Goal: Information Seeking & Learning: Learn about a topic

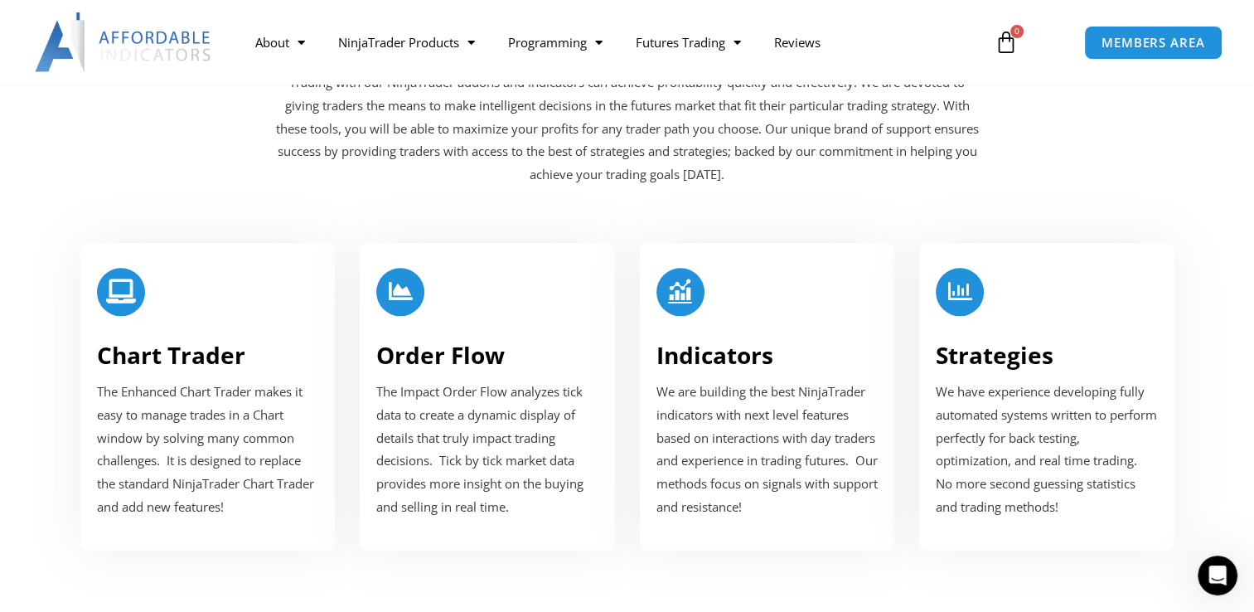
scroll to position [2010, 0]
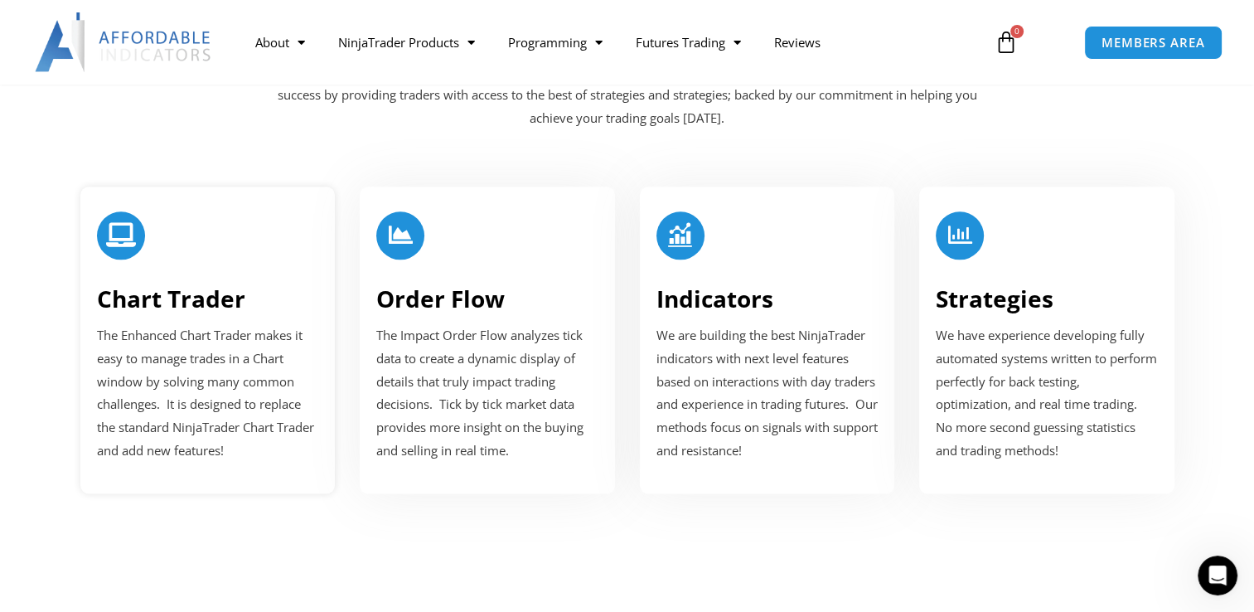
click at [235, 375] on p "The Enhanced Chart Trader makes it easy to manage trades in a Chart window by s…" at bounding box center [208, 393] width 222 height 138
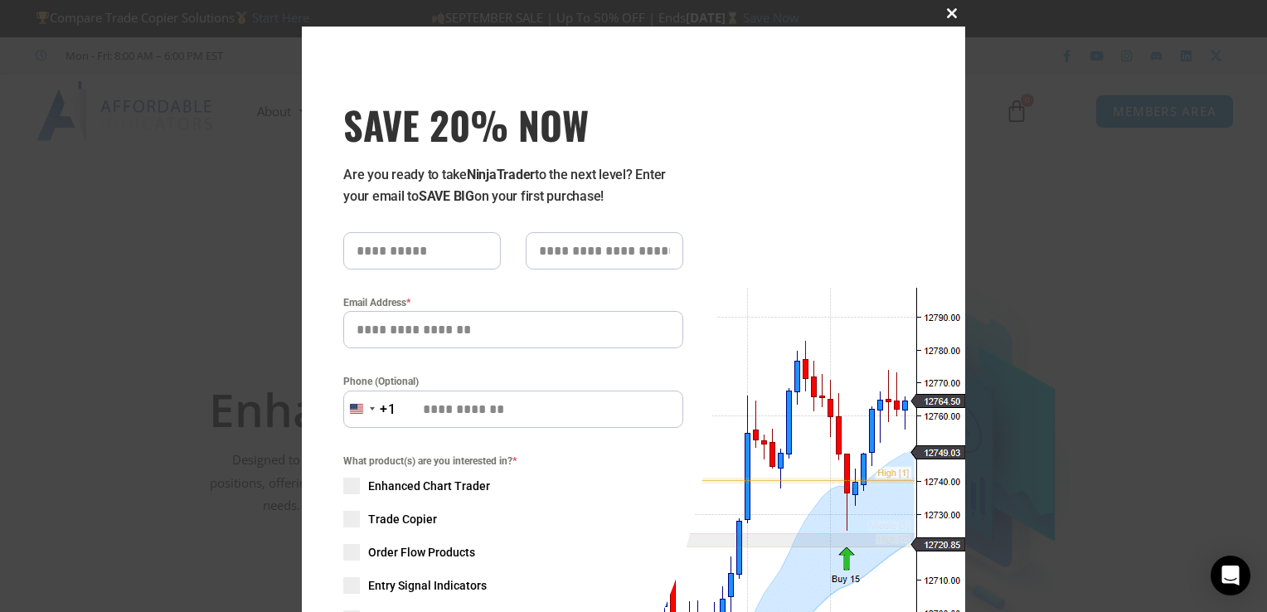
click at [947, 12] on span "SAVE 20% NOW popup" at bounding box center [951, 13] width 27 height 10
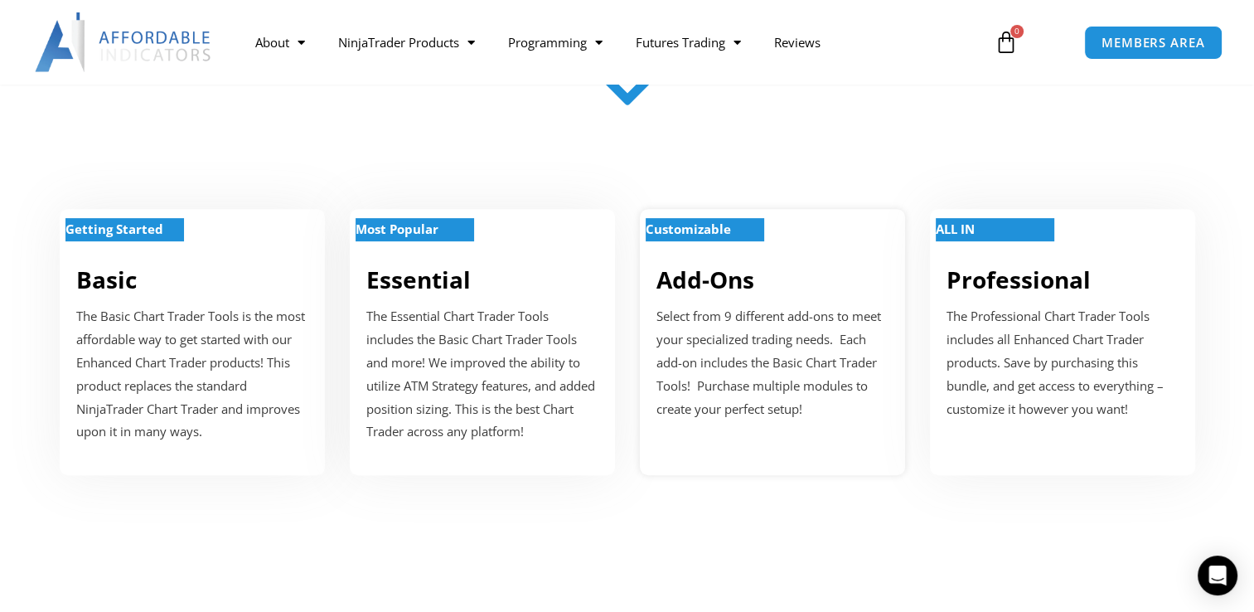
scroll to position [643, 0]
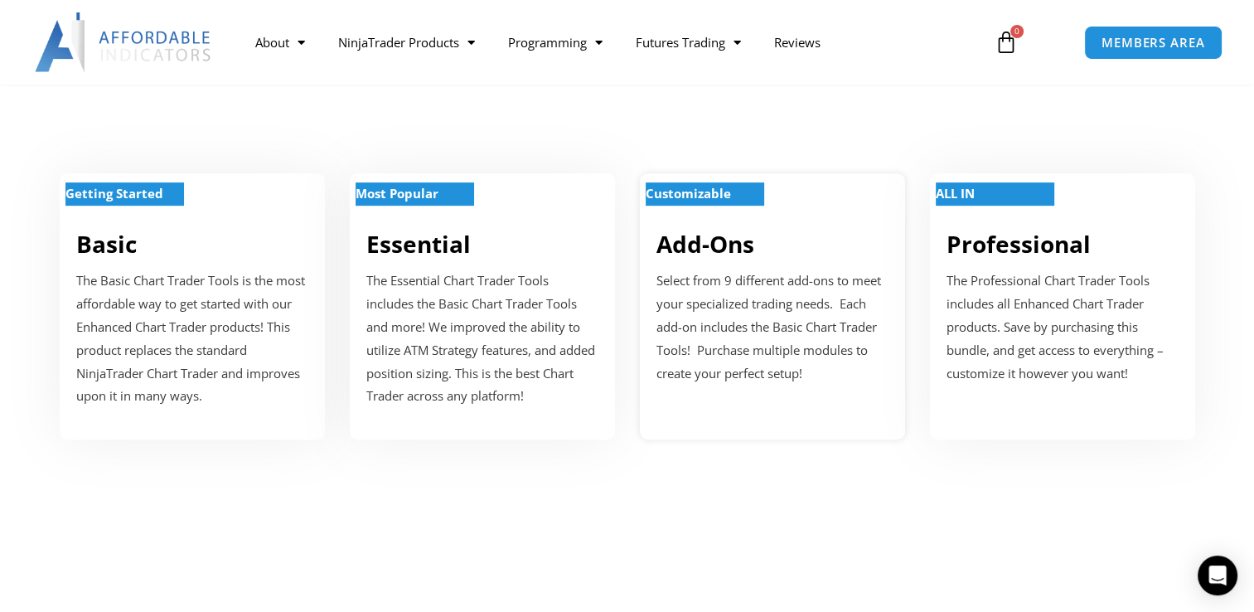
click at [752, 327] on p "Select from 9 different add-ons to meet your specialized trading needs. Each ad…" at bounding box center [773, 326] width 232 height 115
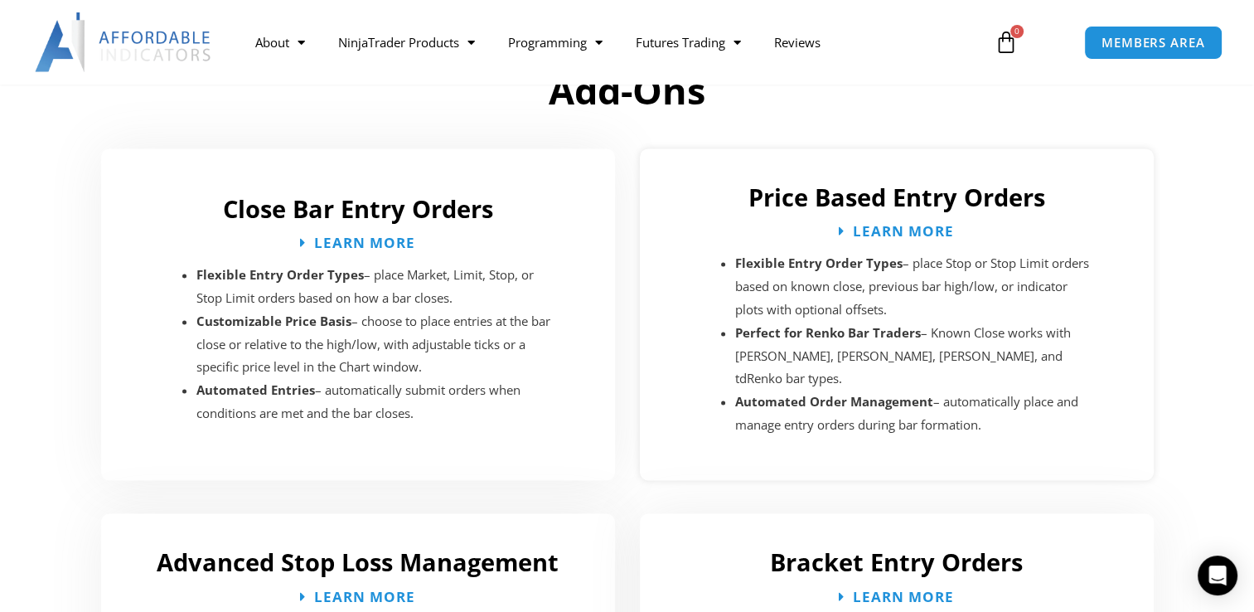
scroll to position [2381, 0]
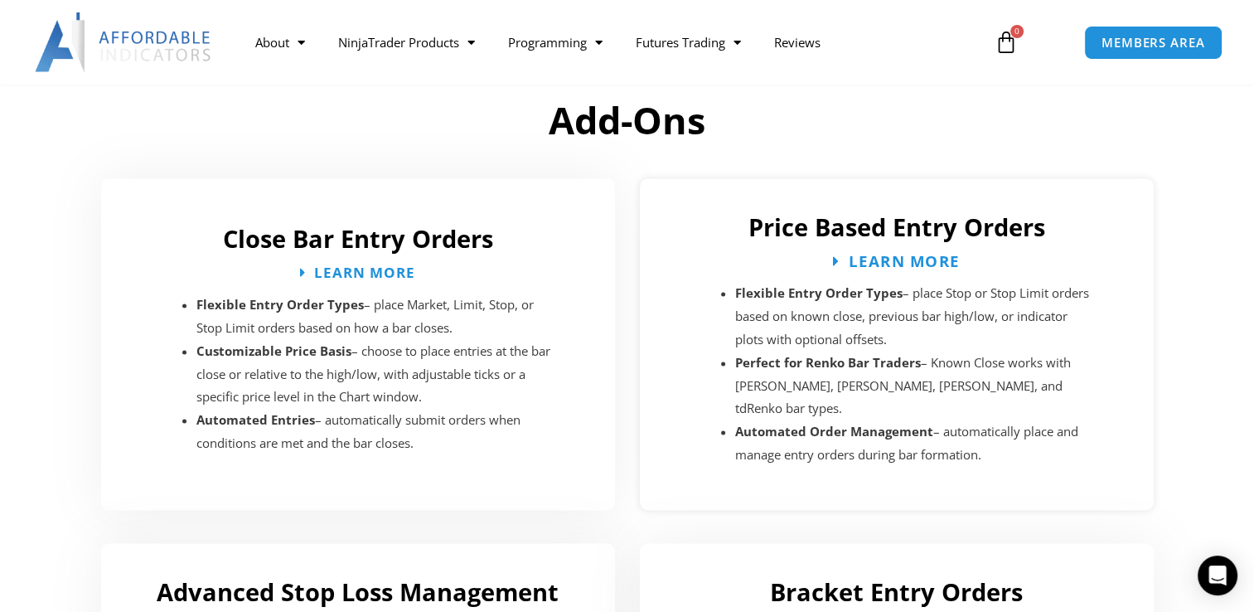
click at [906, 262] on span "Learn More" at bounding box center [904, 261] width 111 height 16
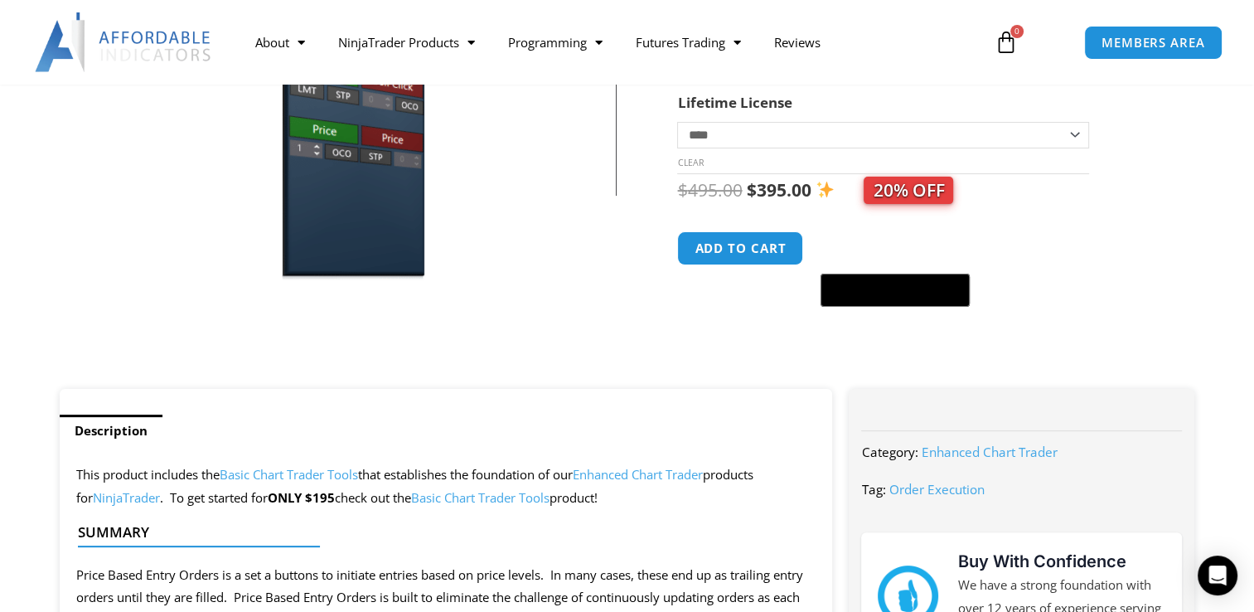
scroll to position [290, 0]
